Goal: Task Accomplishment & Management: Manage account settings

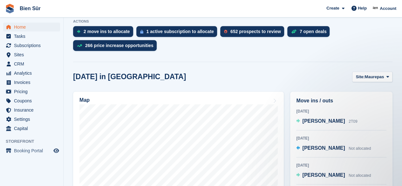
scroll to position [63, 0]
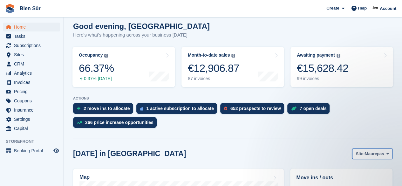
click at [385, 152] on span at bounding box center [387, 153] width 5 height 5
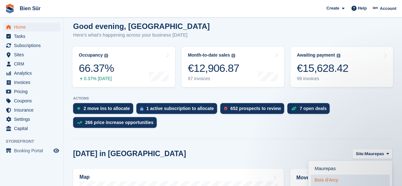
click at [337, 176] on link "Bois d'Arcy" at bounding box center [349, 179] width 79 height 11
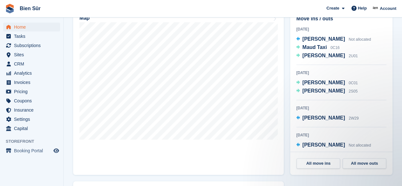
scroll to position [86, 0]
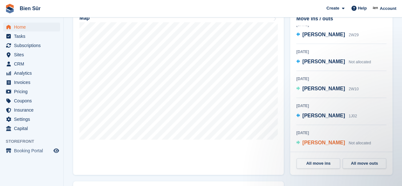
click at [324, 143] on span "[PERSON_NAME]" at bounding box center [323, 142] width 43 height 5
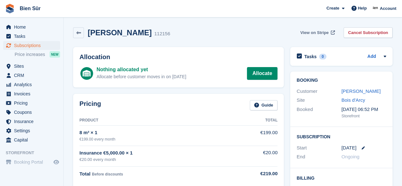
click at [314, 34] on span "View on Stripe" at bounding box center [314, 33] width 28 height 6
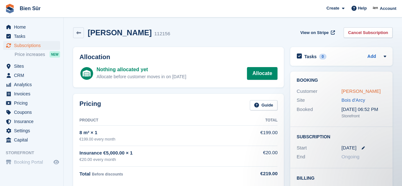
click at [359, 92] on link "[PERSON_NAME]" at bounding box center [360, 90] width 39 height 5
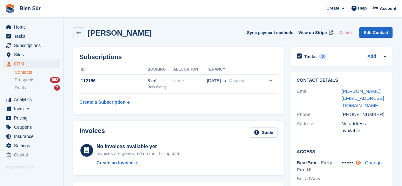
click at [361, 160] on icon at bounding box center [357, 162] width 5 height 5
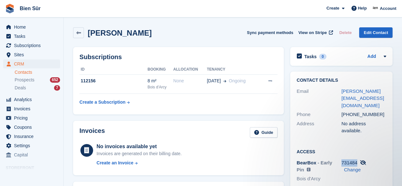
drag, startPoint x: 357, startPoint y: 148, endPoint x: 342, endPoint y: 148, distance: 14.6
click at [342, 159] on div "731484 Change" at bounding box center [363, 166] width 45 height 14
copy span "731484"
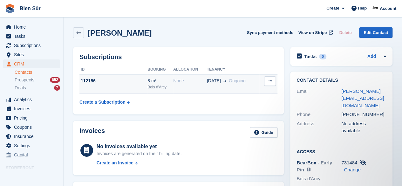
click at [173, 85] on td "None" at bounding box center [190, 83] width 34 height 19
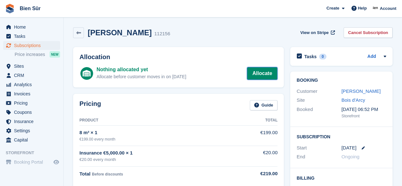
click at [261, 73] on link "Allocate" at bounding box center [262, 73] width 30 height 13
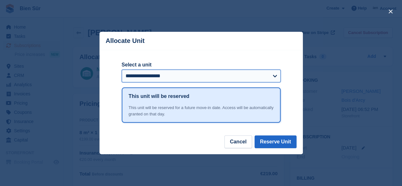
click at [260, 77] on select "**********" at bounding box center [201, 76] width 159 height 13
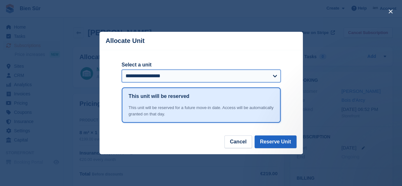
select select "*****"
click at [122, 70] on select "**********" at bounding box center [201, 76] width 159 height 13
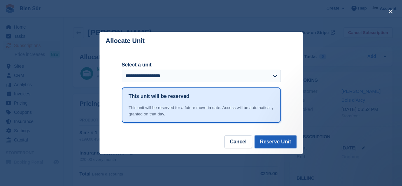
click at [268, 141] on button "Reserve Unit" at bounding box center [275, 141] width 42 height 13
